Goal: Complete application form: Complete application form

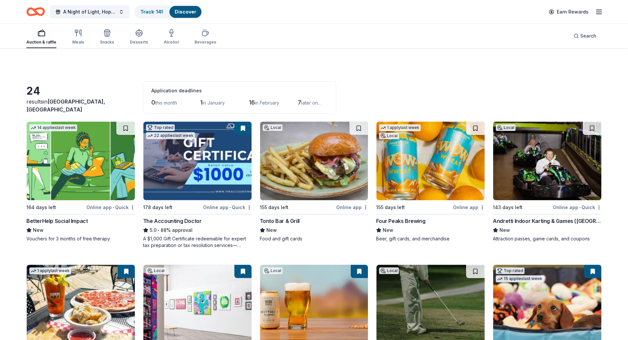
scroll to position [33, 0]
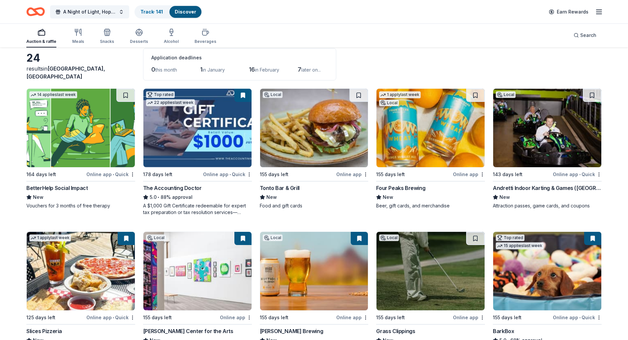
click at [91, 123] on img at bounding box center [81, 128] width 108 height 78
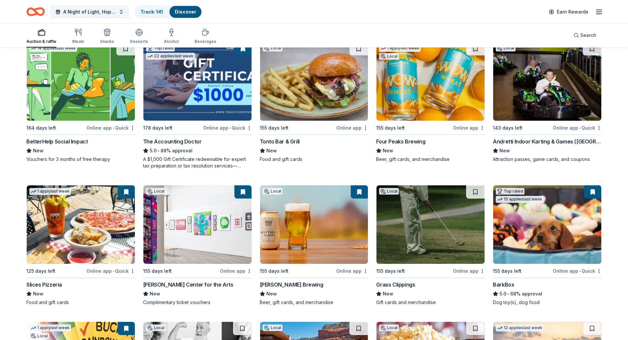
scroll to position [99, 0]
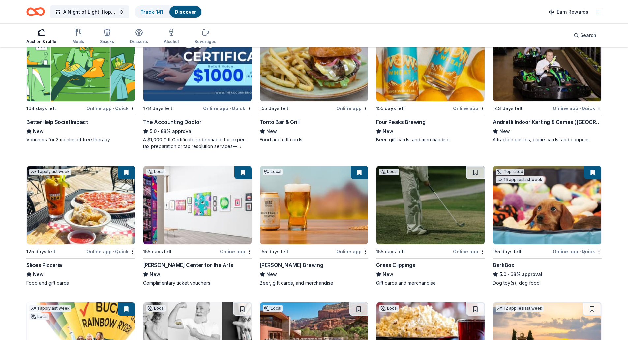
click at [94, 188] on img at bounding box center [81, 205] width 108 height 78
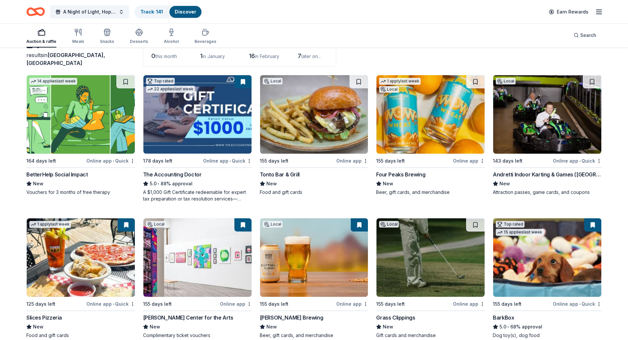
scroll to position [0, 0]
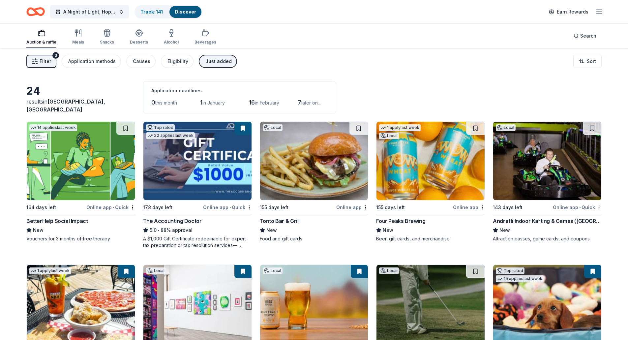
click at [311, 170] on img at bounding box center [314, 161] width 108 height 78
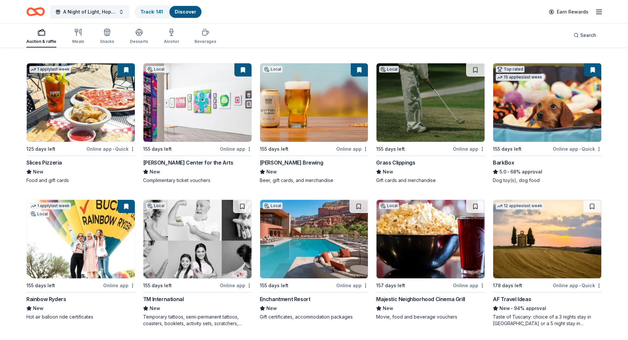
scroll to position [198, 0]
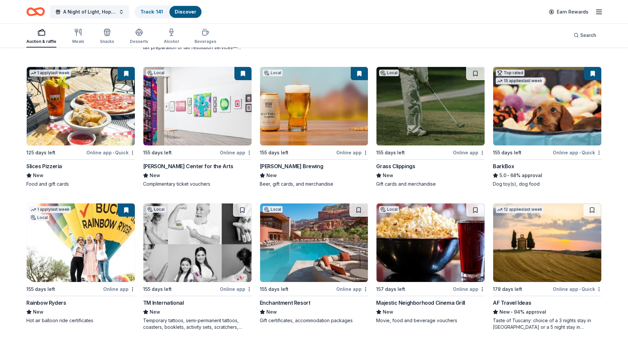
click at [299, 108] on img at bounding box center [314, 106] width 108 height 78
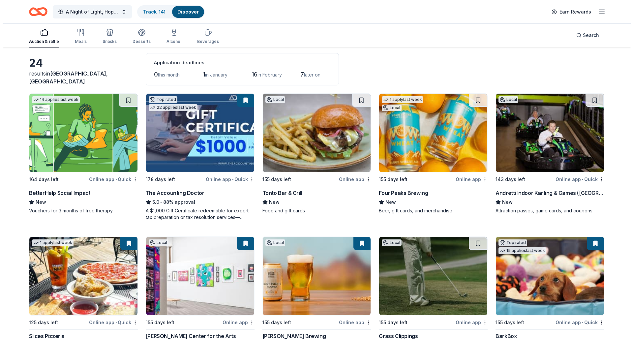
scroll to position [0, 0]
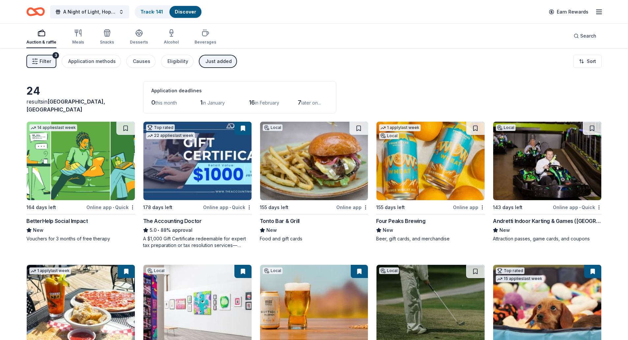
click at [217, 62] on div "Just added" at bounding box center [218, 61] width 26 height 8
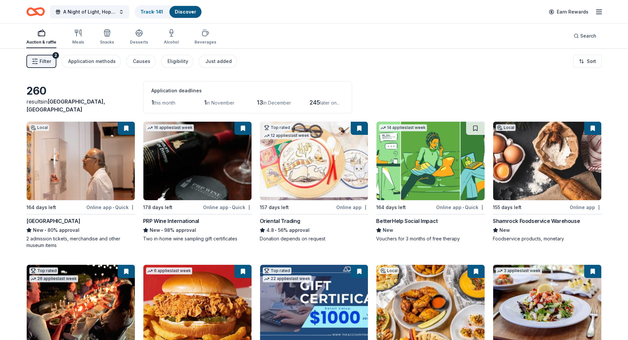
click at [44, 61] on span "Filter" at bounding box center [46, 61] width 12 height 8
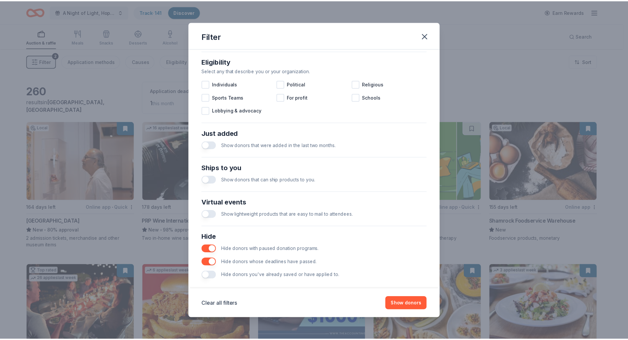
scroll to position [194, 0]
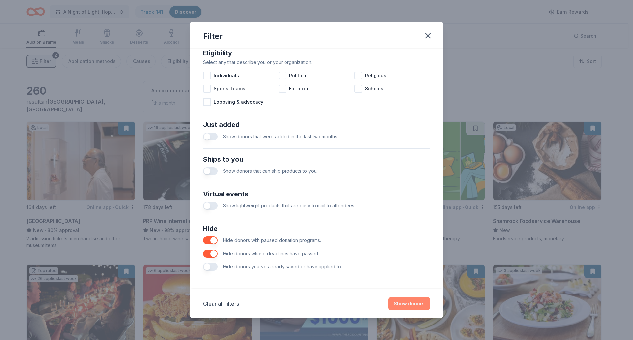
click at [406, 306] on button "Show donors" at bounding box center [409, 303] width 42 height 13
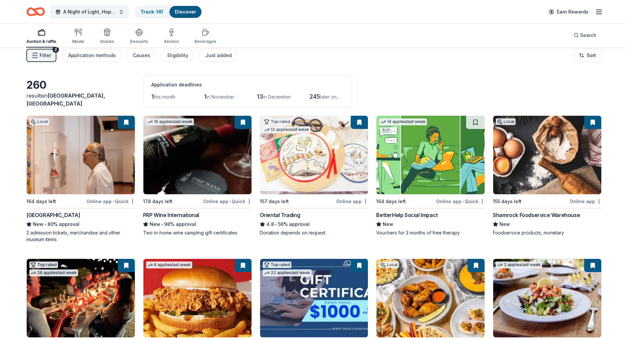
scroll to position [0, 0]
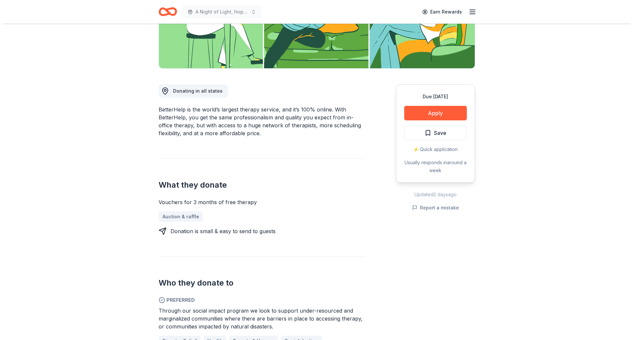
scroll to position [165, 0]
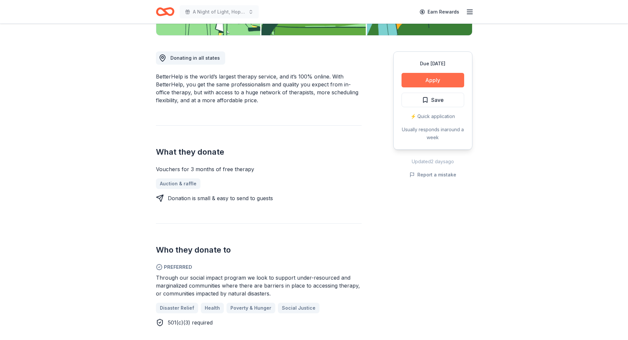
click at [422, 81] on button "Apply" at bounding box center [432, 80] width 63 height 14
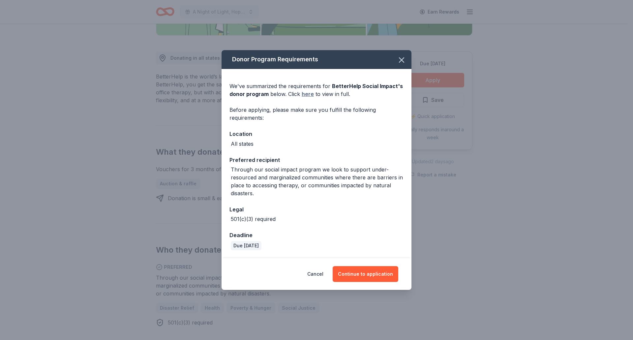
click at [311, 96] on link "here" at bounding box center [307, 94] width 12 height 8
click at [356, 271] on button "Continue to application" at bounding box center [365, 274] width 66 height 16
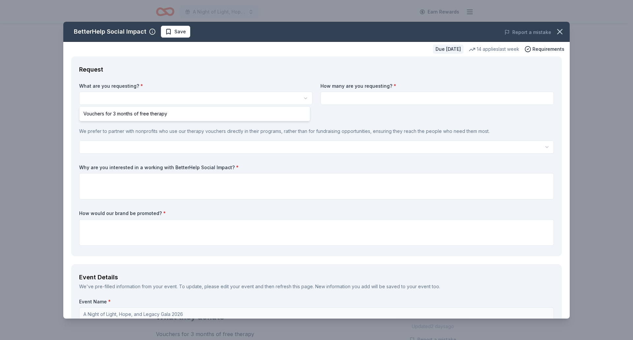
click at [143, 96] on html "A Night of Light, Hope, and Legacy Gala 2026 Earn Rewards Due [DATE] Share Bett…" at bounding box center [316, 170] width 633 height 340
select select "Vouchers for 3 months of free therapy"
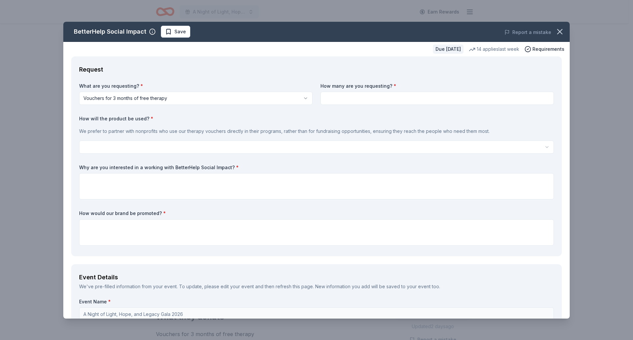
click at [339, 97] on input at bounding box center [436, 98] width 233 height 13
type input "1"
click at [538, 145] on html "A Night of Light, Hope, and Legacy Gala 2026 Earn Rewards Due in 164 days Share…" at bounding box center [316, 170] width 633 height 340
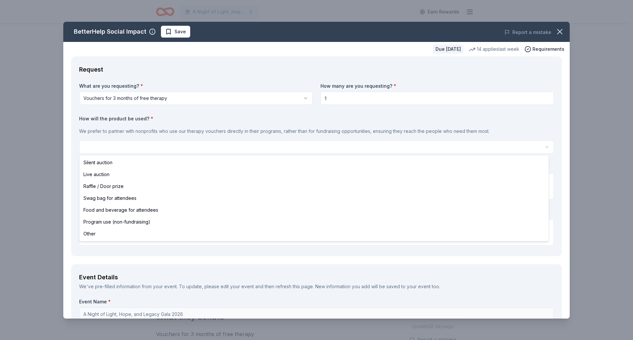
select select "silentAuction"
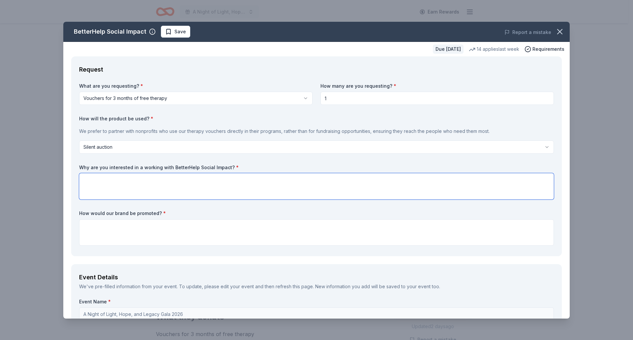
click at [128, 186] on textarea at bounding box center [316, 186] width 474 height 26
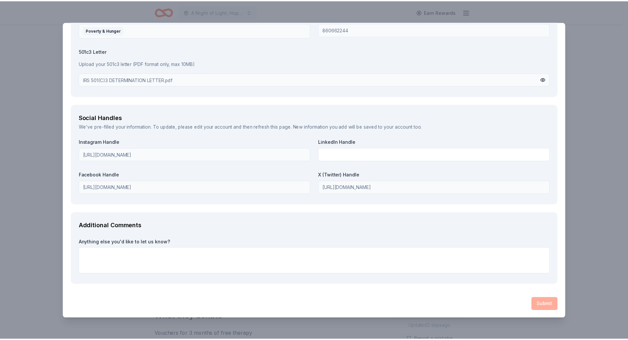
scroll to position [719, 0]
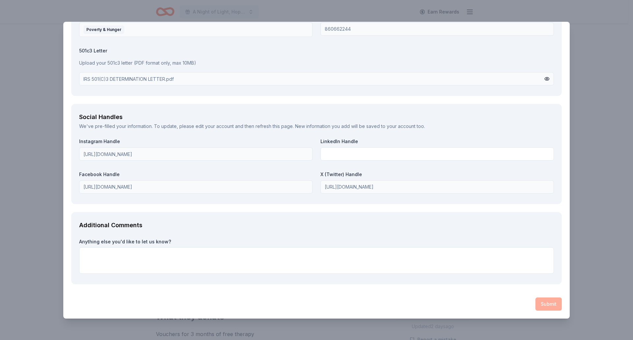
click at [591, 52] on div "BetterHelp Social Impact Save Report a mistake Due in 164 days 14 applies last …" at bounding box center [316, 170] width 633 height 340
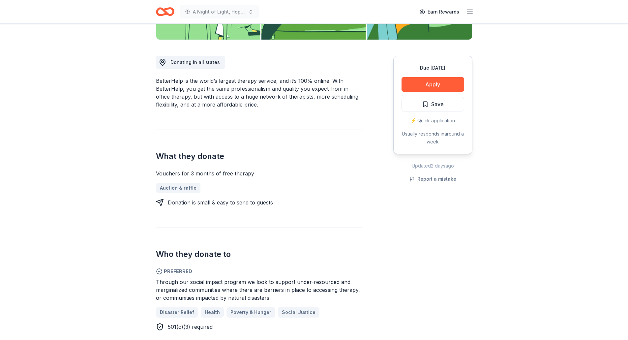
scroll to position [165, 0]
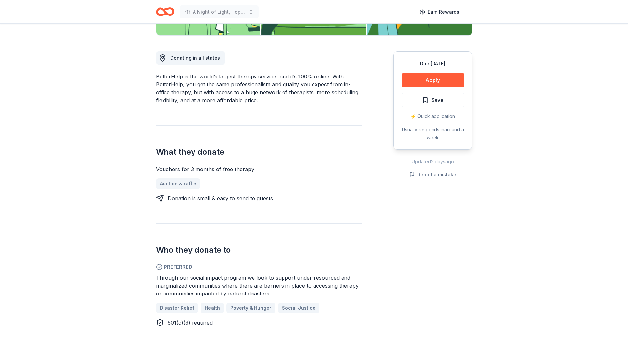
click at [255, 176] on div "Vouchers for 3 months of free therapy Auction & raffle Donation is small & easy…" at bounding box center [259, 183] width 206 height 37
